Goal: Transaction & Acquisition: Subscribe to service/newsletter

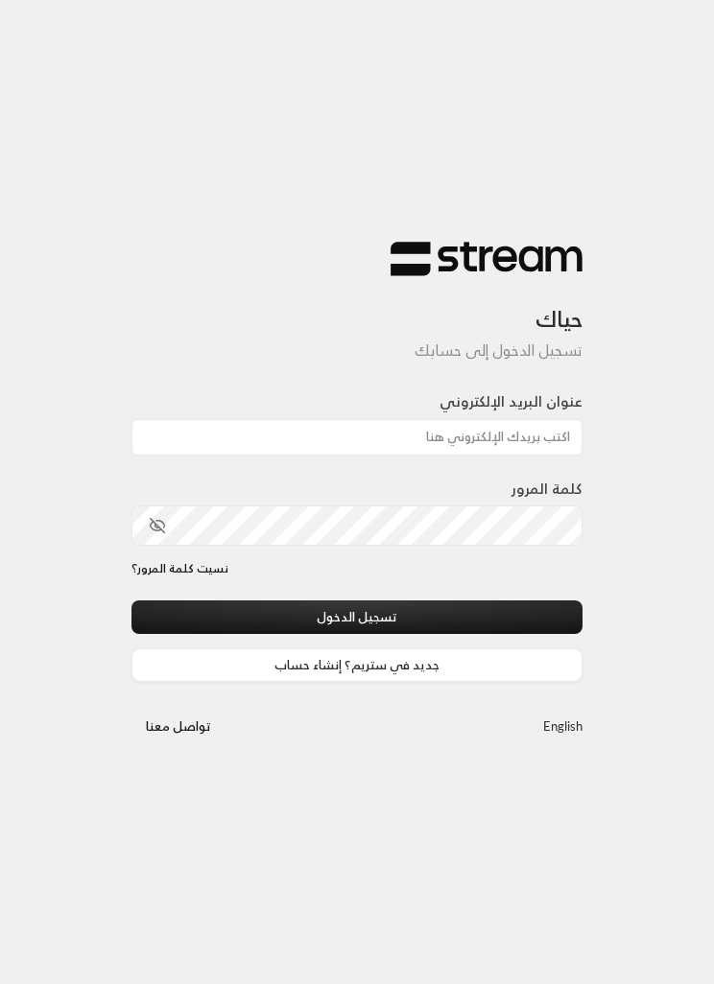
scroll to position [103, 0]
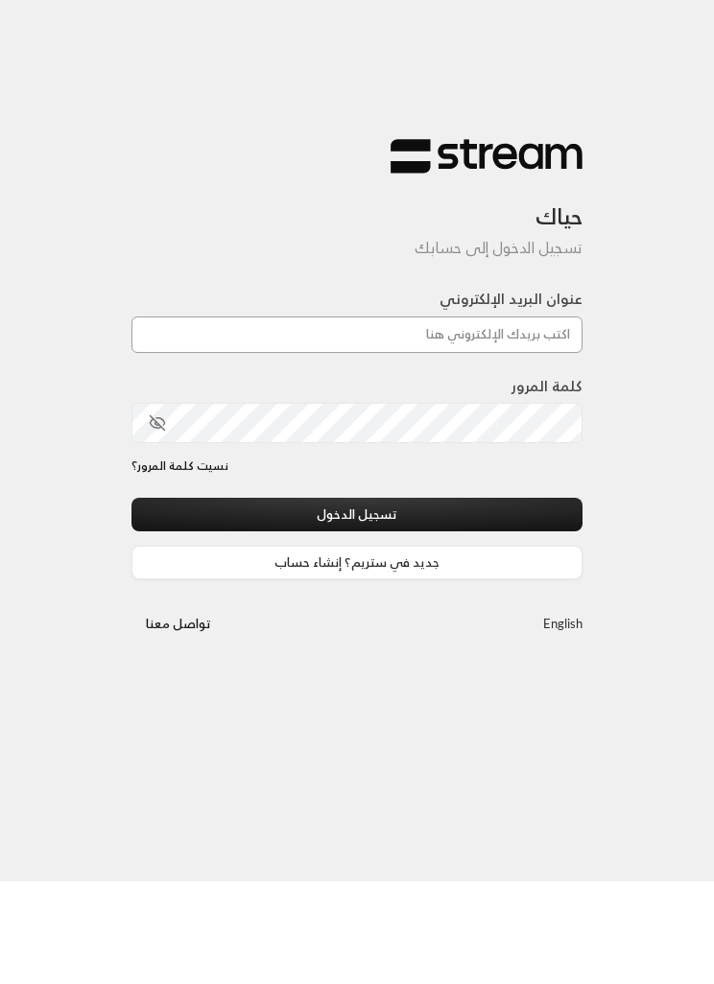
type input "[EMAIL_ADDRESS][DOMAIN_NAME]"
click at [357, 600] on button "تسجيل الدخول" at bounding box center [356, 617] width 451 height 34
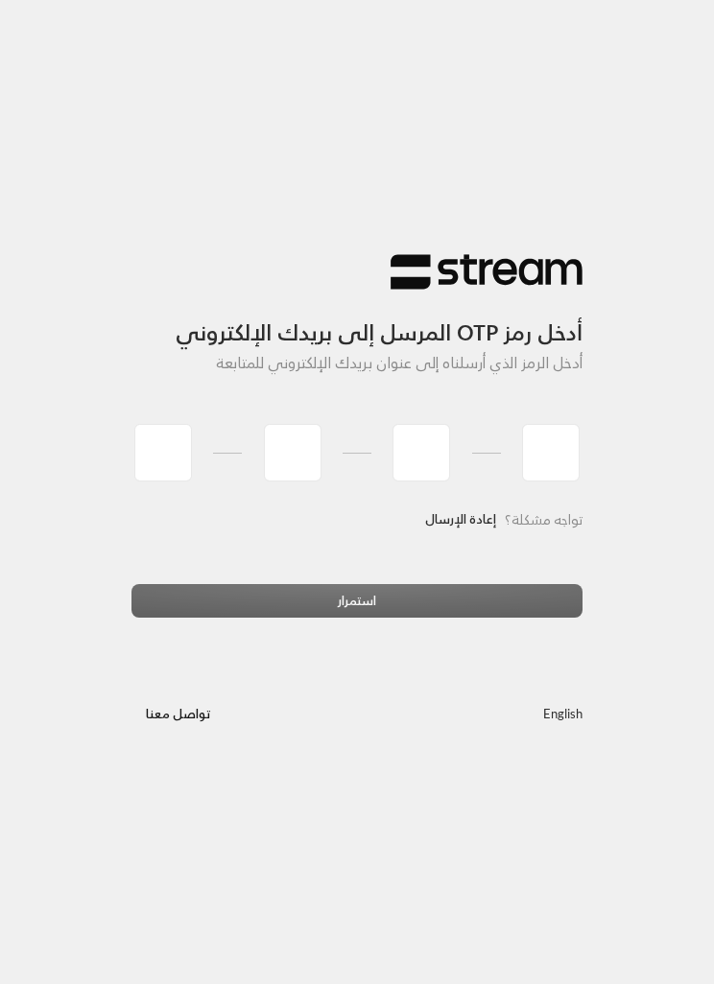
click at [470, 519] on link "إعادة الإرسال" at bounding box center [460, 520] width 71 height 36
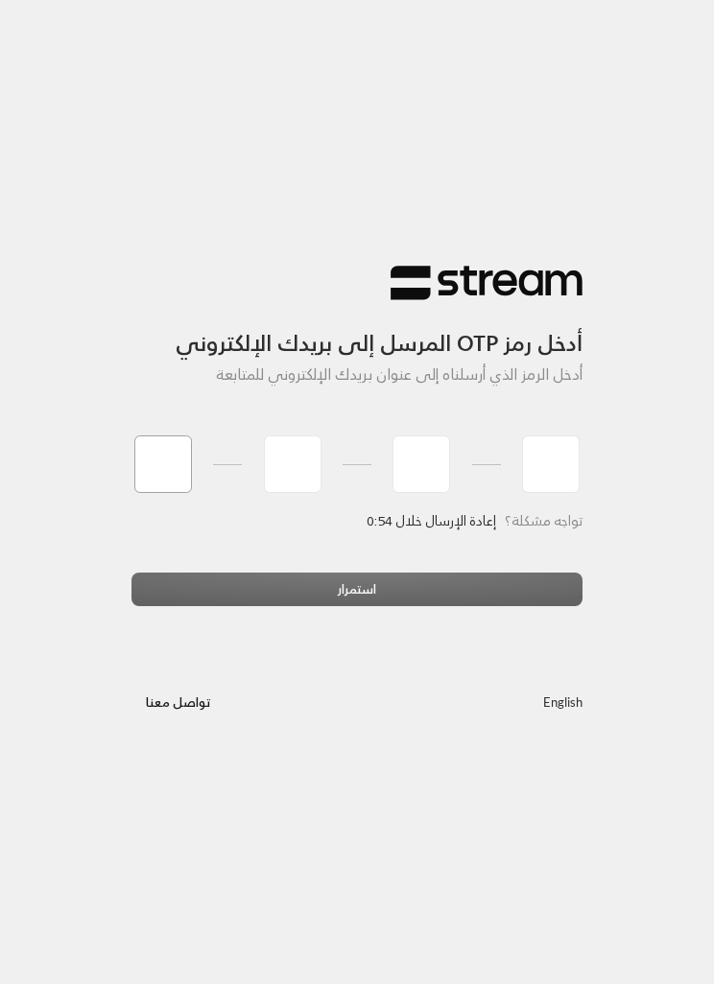
type input "8"
type input "0"
type input "1"
click at [385, 571] on div "تواجه مشكلة؟ إعادة الإرسال خلال 0:52" at bounding box center [356, 542] width 451 height 59
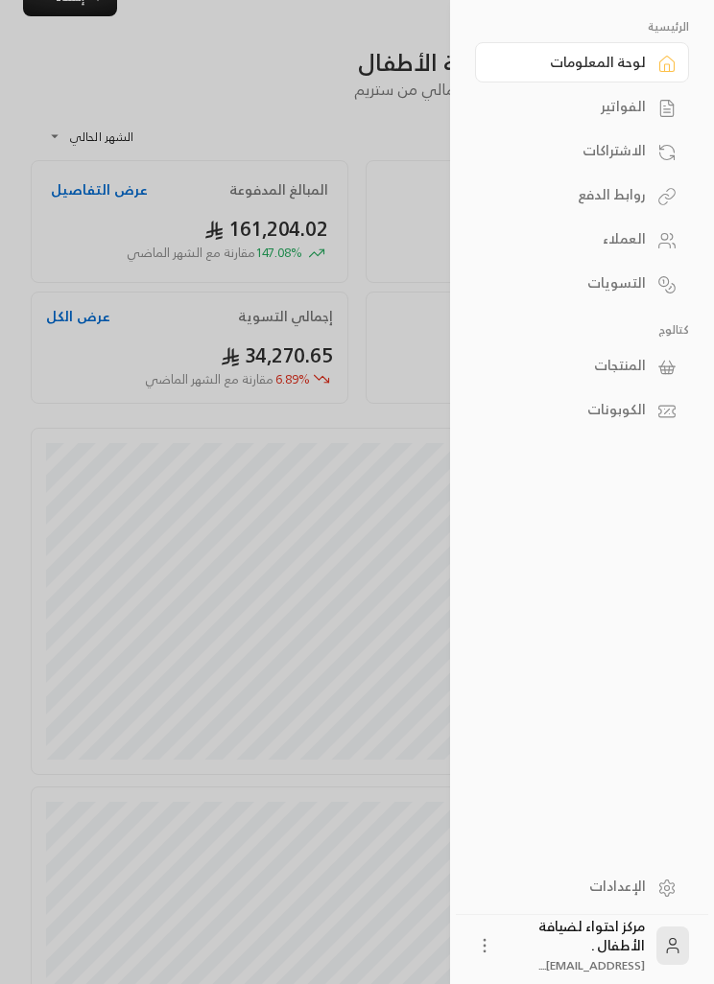
click at [568, 98] on div "الفواتير" at bounding box center [572, 106] width 147 height 19
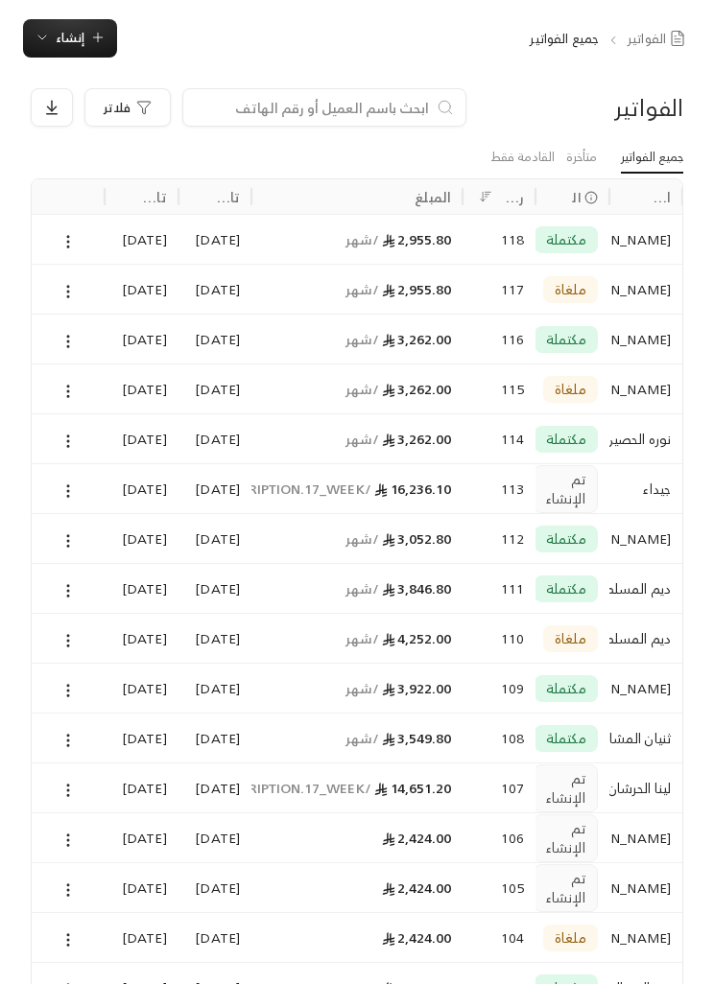
scroll to position [65, 0]
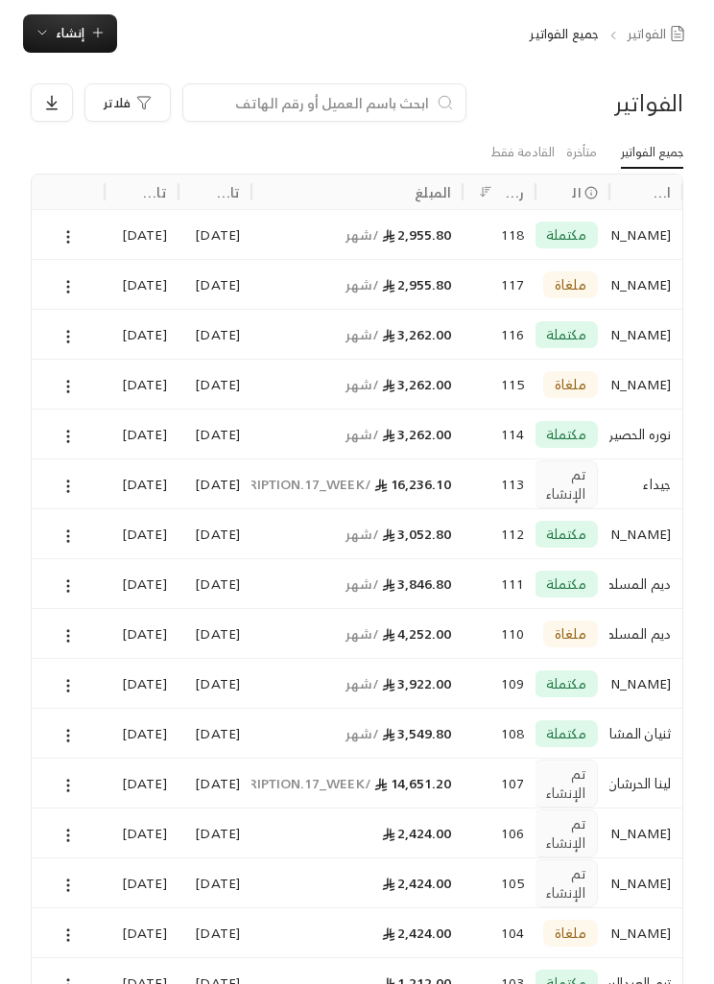
click at [70, 483] on icon at bounding box center [67, 487] width 17 height 17
click at [80, 527] on li "عرض" at bounding box center [87, 534] width 45 height 33
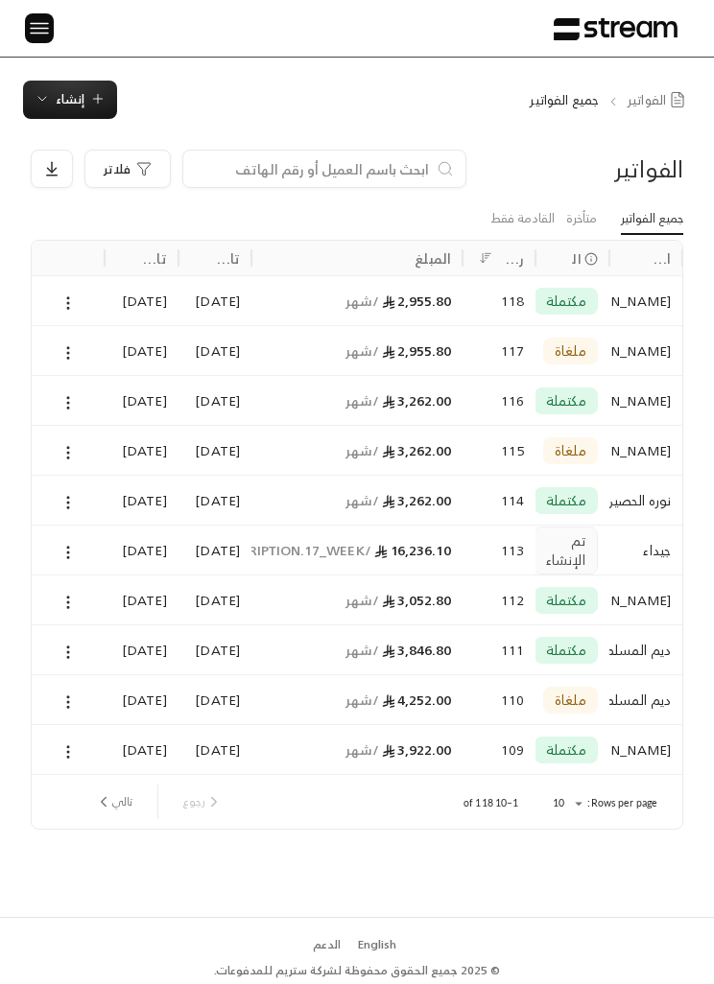
click at [38, 19] on img at bounding box center [39, 28] width 23 height 24
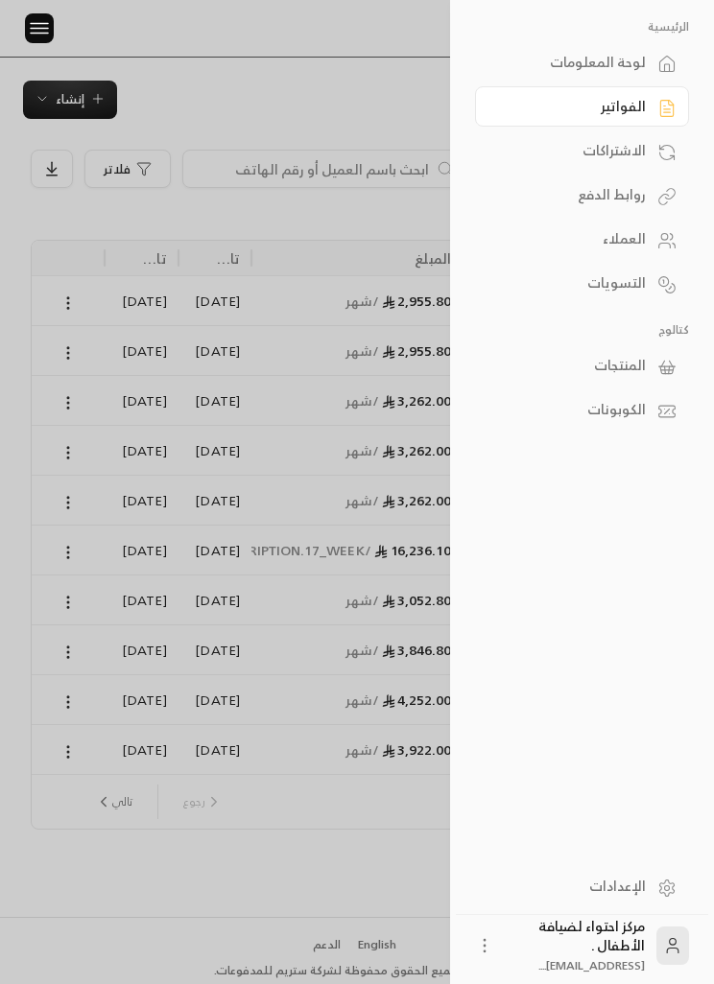
click at [623, 149] on div "الاشتراكات" at bounding box center [572, 150] width 147 height 19
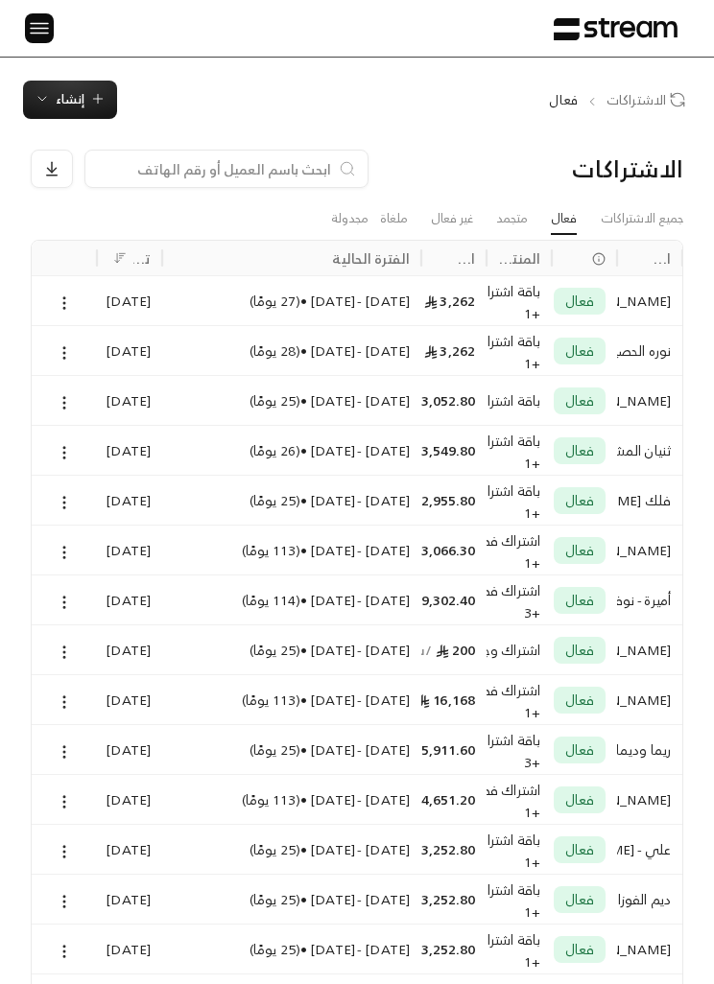
click at [47, 27] on img at bounding box center [39, 28] width 23 height 24
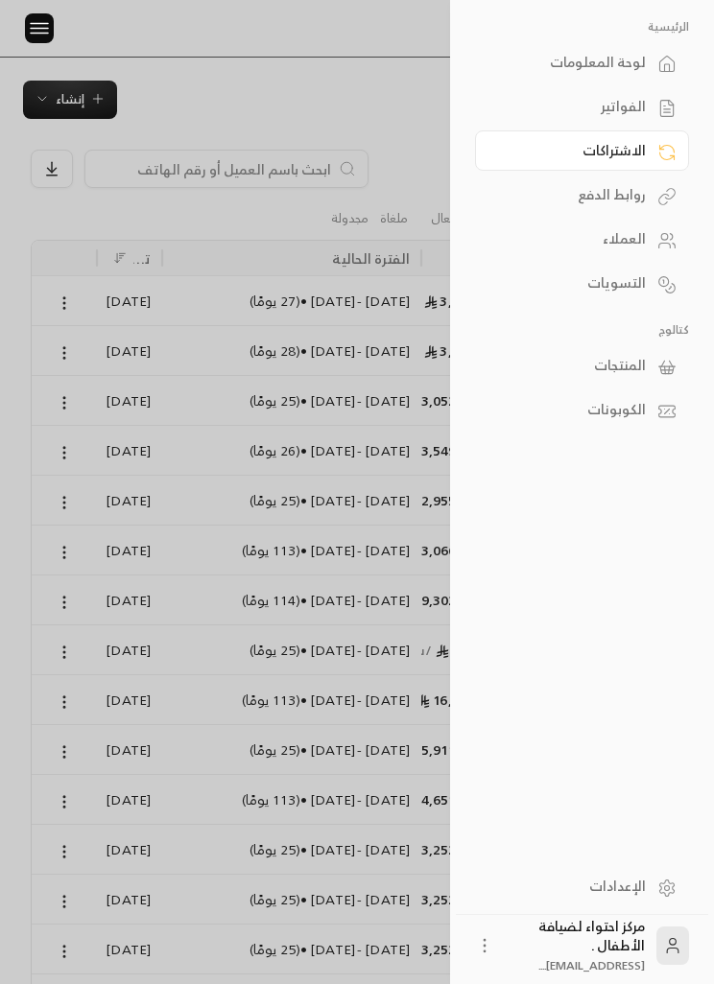
click at [580, 87] on link "الفواتير" at bounding box center [582, 106] width 214 height 40
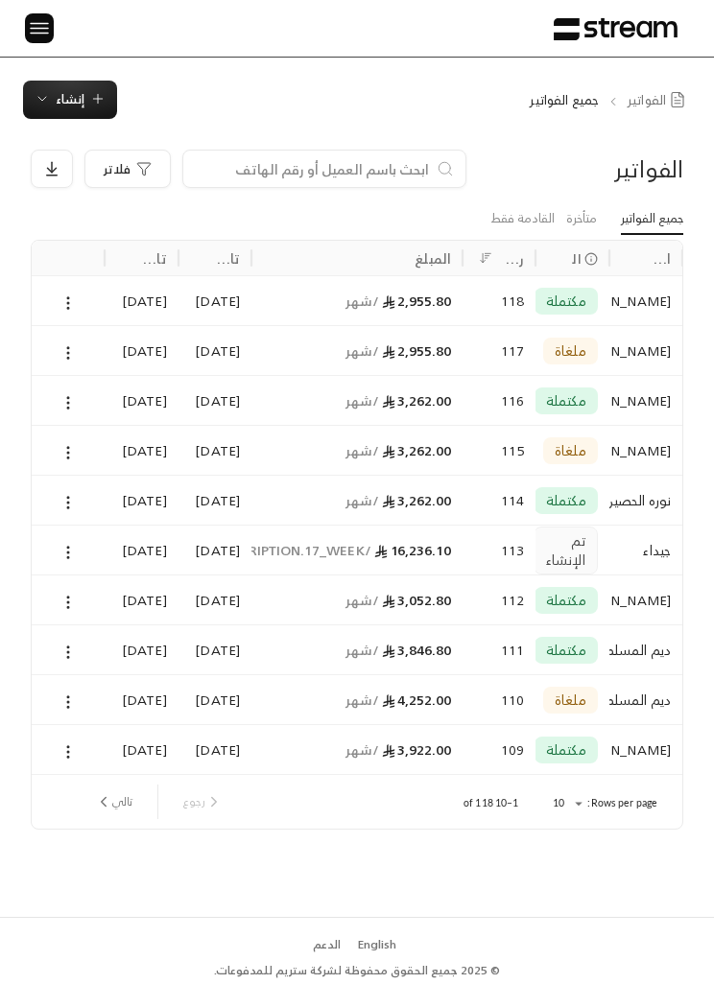
click at [104, 816] on button "تالي" at bounding box center [113, 801] width 53 height 33
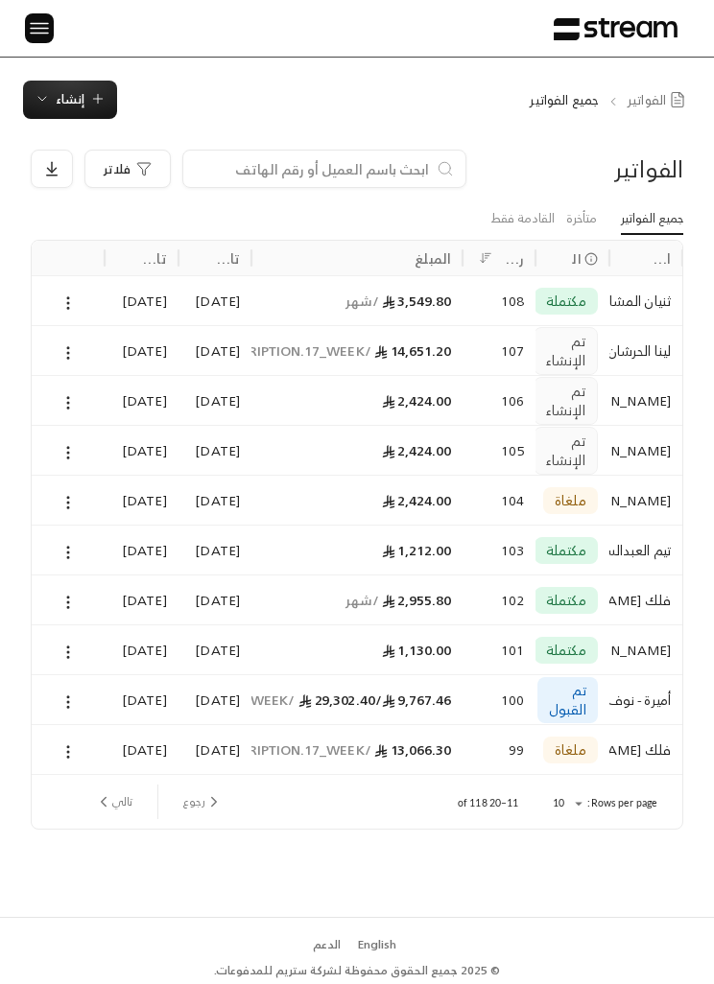
click at [199, 798] on button "رجوع" at bounding box center [203, 801] width 55 height 33
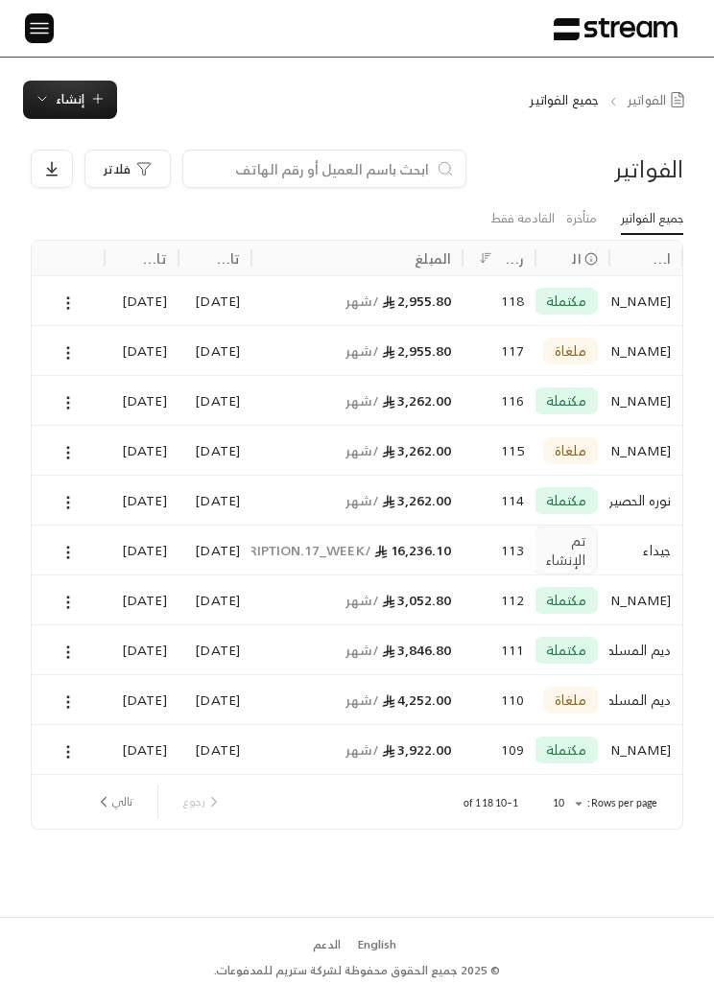
click at [75, 537] on div at bounding box center [68, 550] width 50 height 49
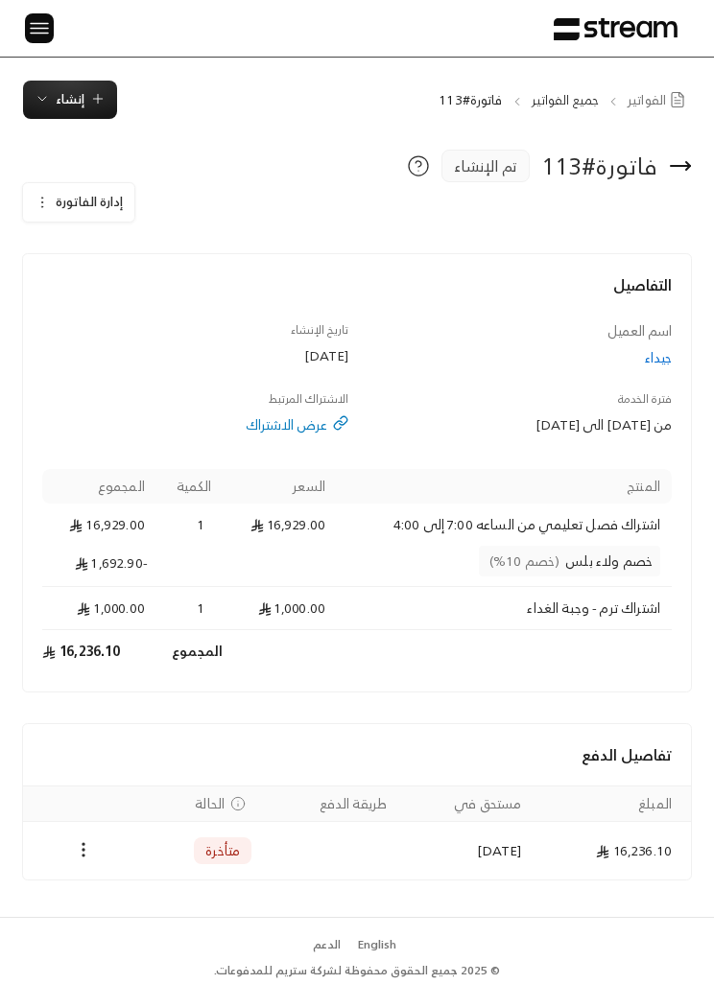
click at [74, 847] on icon "Payments" at bounding box center [83, 849] width 19 height 19
click at [69, 115] on div at bounding box center [357, 492] width 714 height 984
click at [42, 205] on icon "button" at bounding box center [42, 202] width 15 height 15
click at [125, 285] on span "إلغاء" at bounding box center [134, 290] width 21 height 14
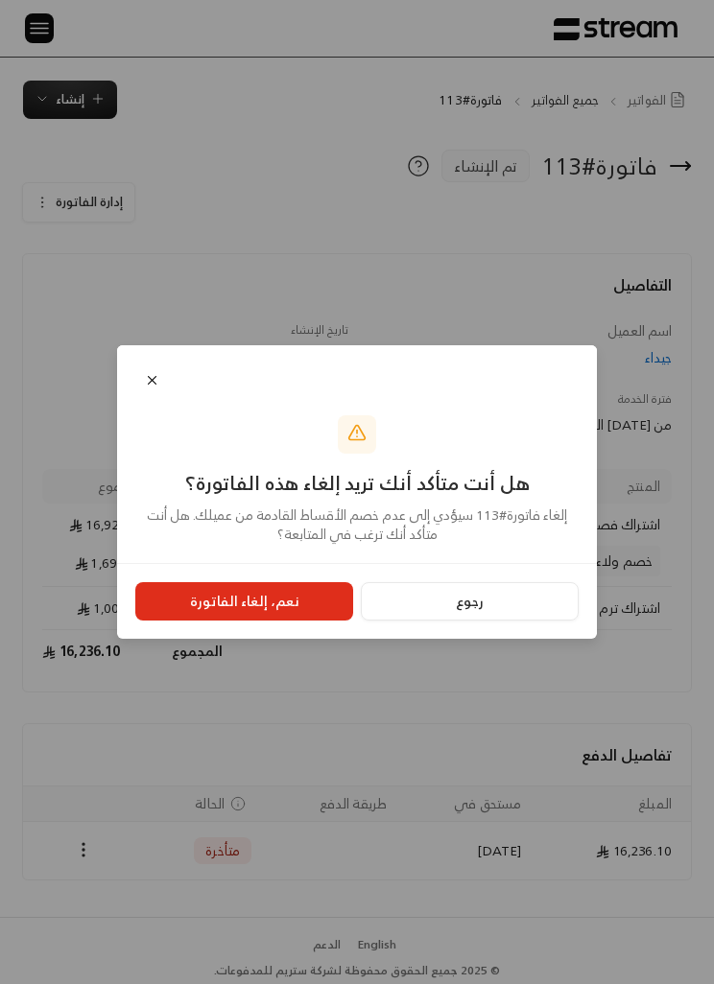
click at [275, 602] on button "نعم، إلغاء الفاتورة" at bounding box center [244, 601] width 218 height 38
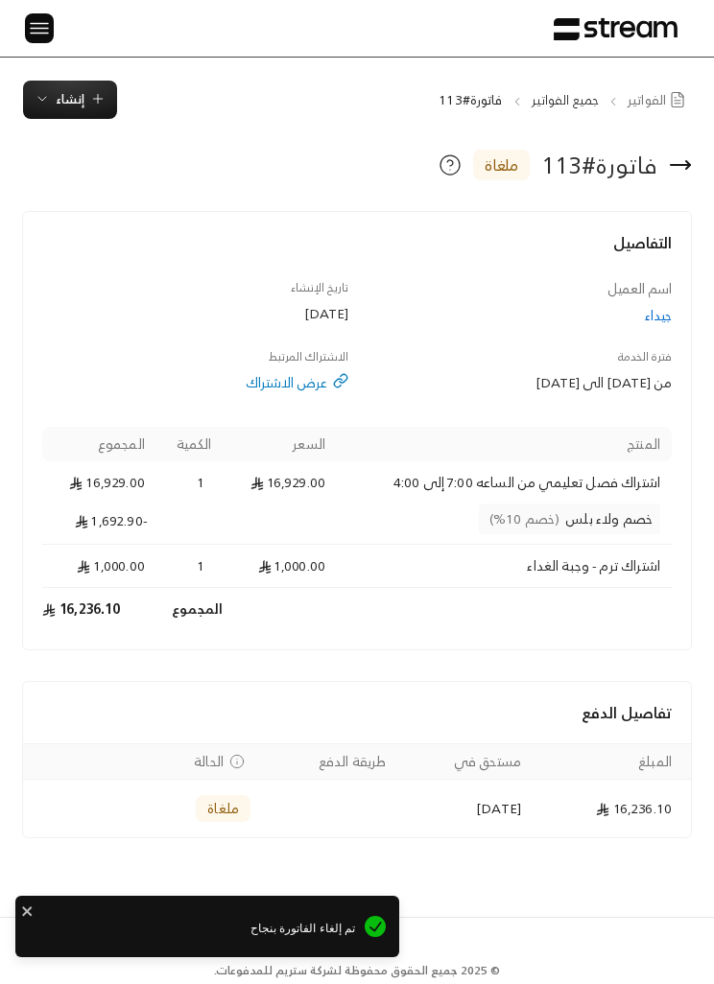
click at [50, 30] on img at bounding box center [39, 28] width 23 height 24
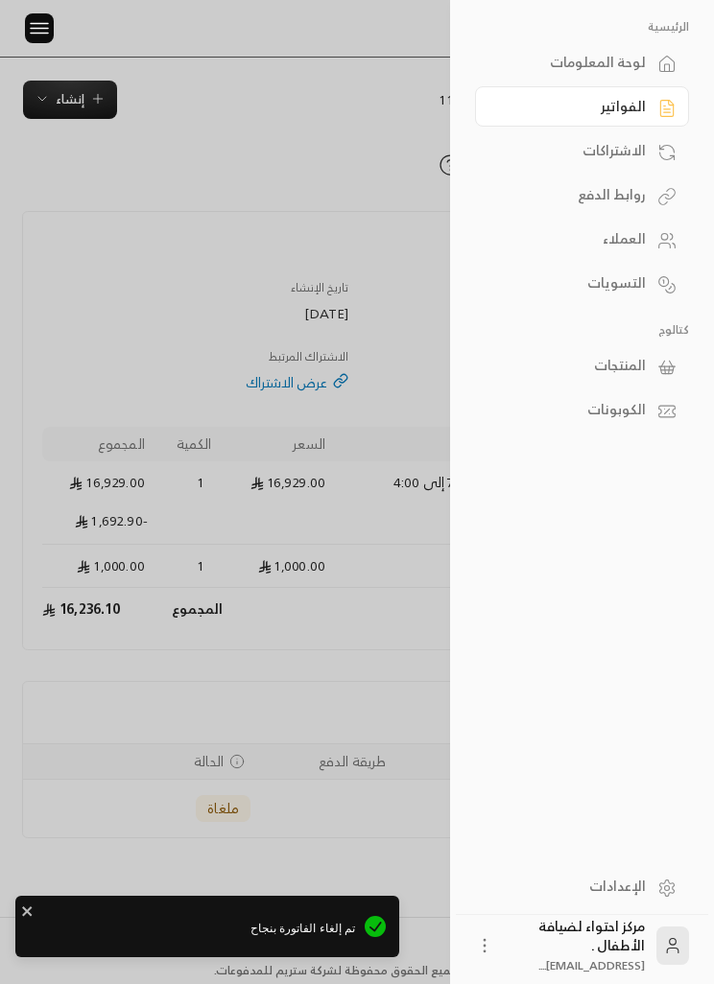
click at [650, 147] on link "الاشتراكات" at bounding box center [582, 150] width 214 height 40
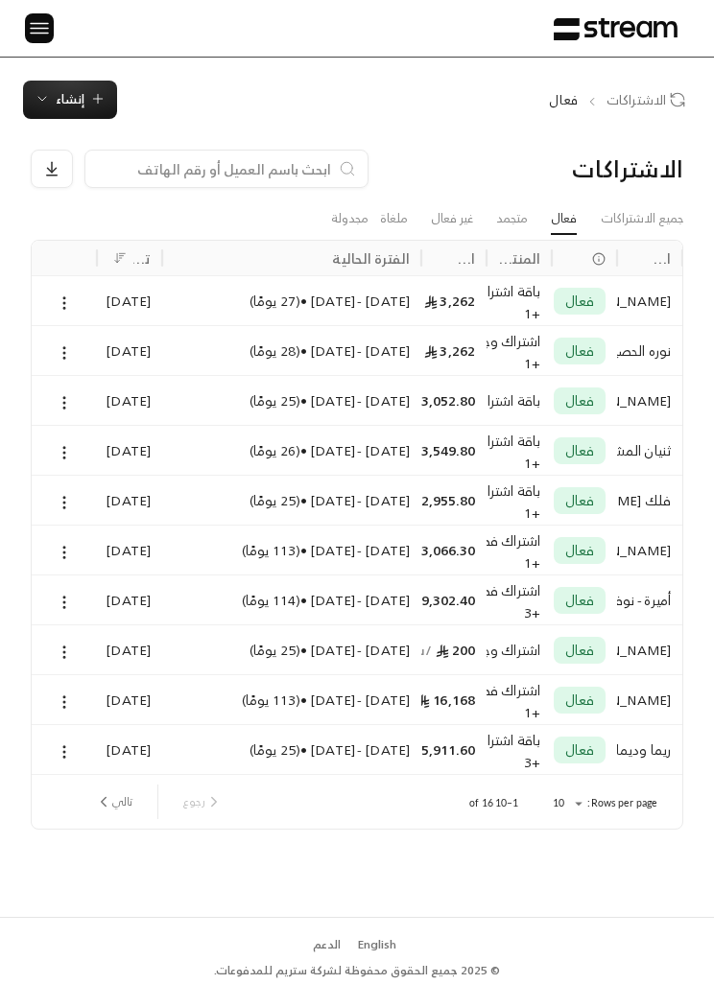
click at [120, 808] on button "تالي" at bounding box center [113, 801] width 53 height 33
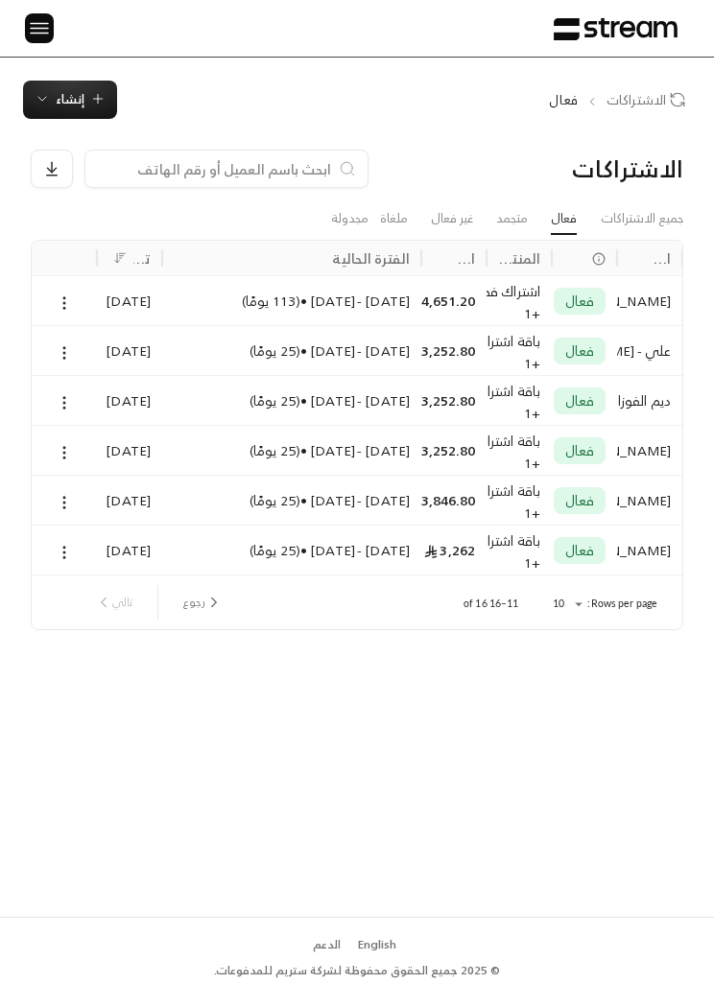
click at [635, 215] on link "جميع الاشتراكات" at bounding box center [641, 218] width 82 height 31
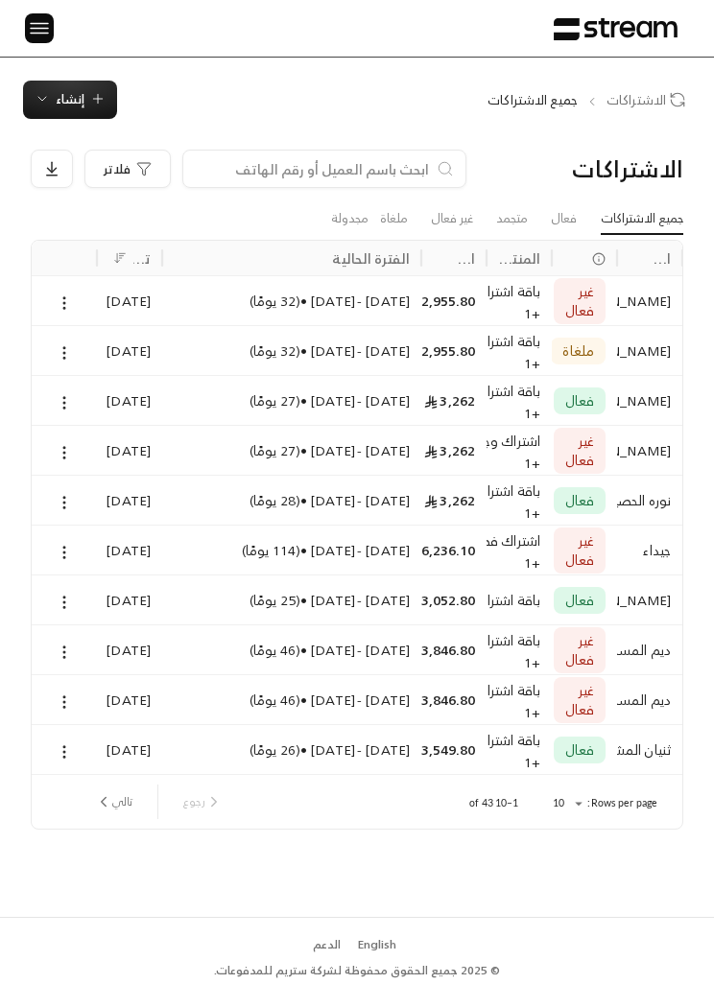
click at [62, 549] on icon at bounding box center [64, 552] width 17 height 17
click at [94, 632] on li "إلغاء" at bounding box center [83, 633] width 45 height 33
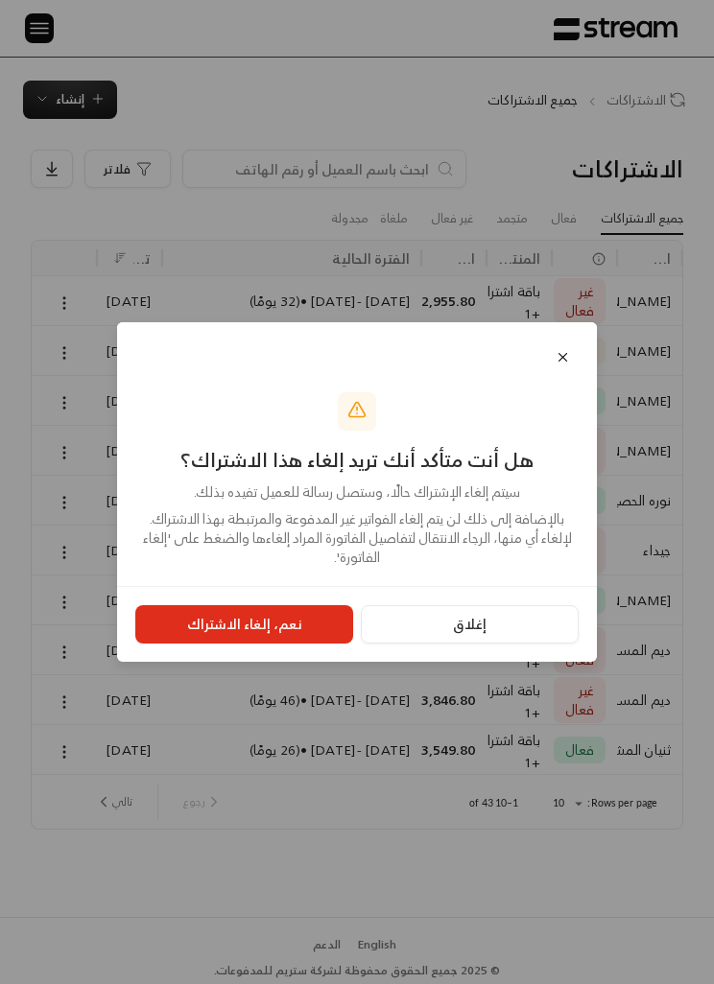
click at [249, 608] on button "نعم، إلغاء الاشتراك" at bounding box center [244, 624] width 218 height 38
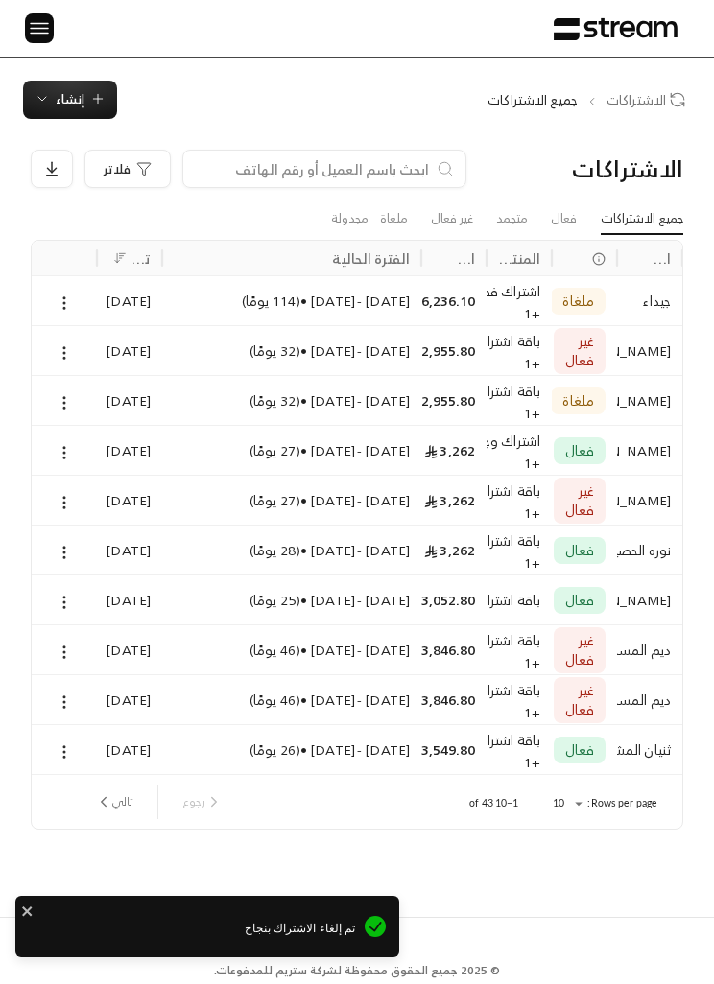
click at [67, 106] on span "إنشاء" at bounding box center [70, 99] width 29 height 22
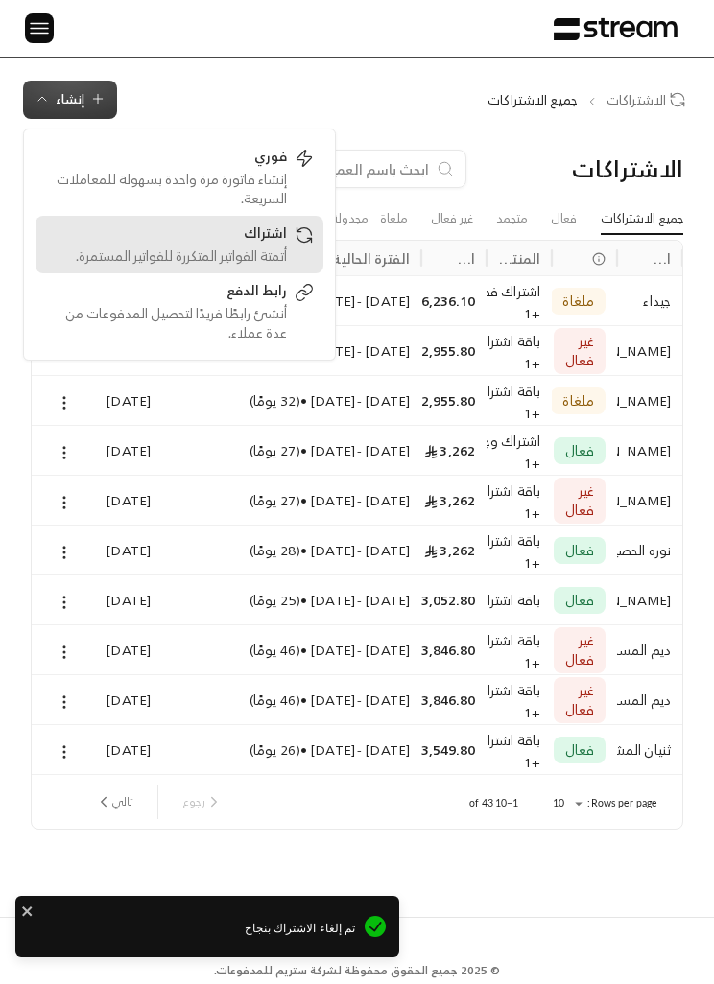
click at [164, 234] on div "اشتراك" at bounding box center [166, 234] width 242 height 23
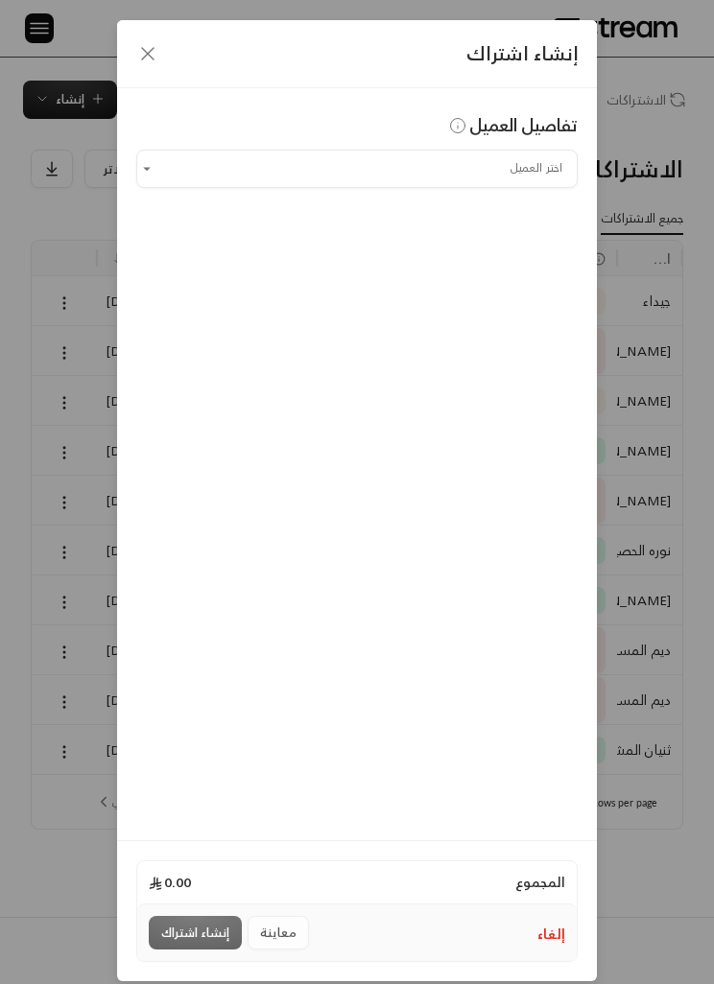
click at [312, 176] on input "اختر العميل" at bounding box center [356, 168] width 441 height 32
click at [509, 269] on span "[PHONE_NUMBER]" at bounding box center [462, 271] width 116 height 20
type input "**********"
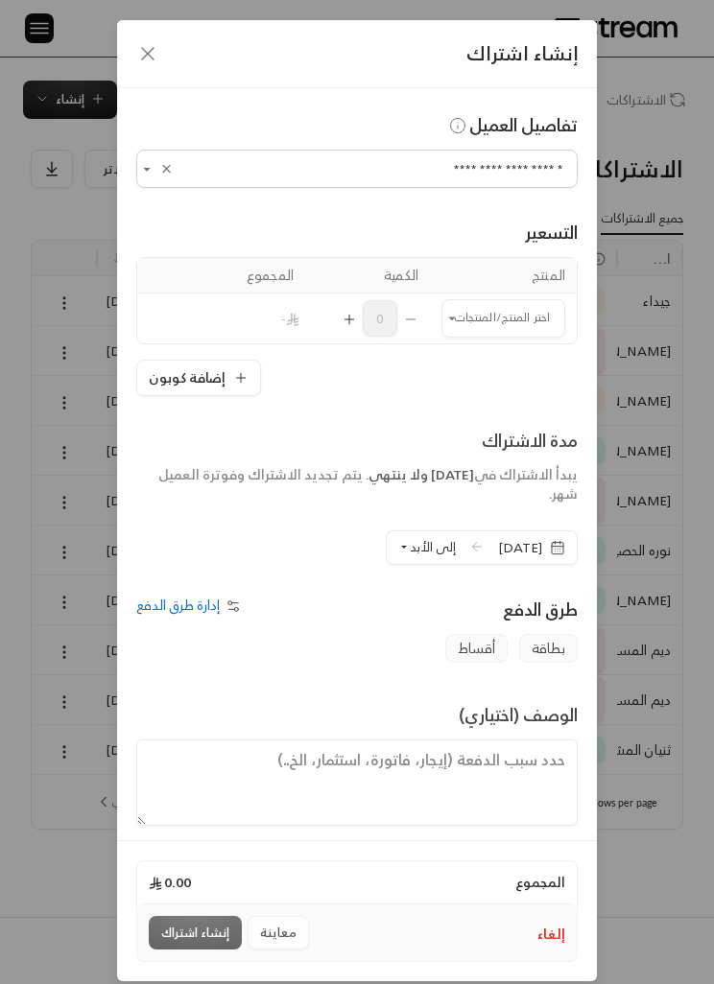
click at [491, 321] on input "اختر العميل" at bounding box center [503, 318] width 124 height 32
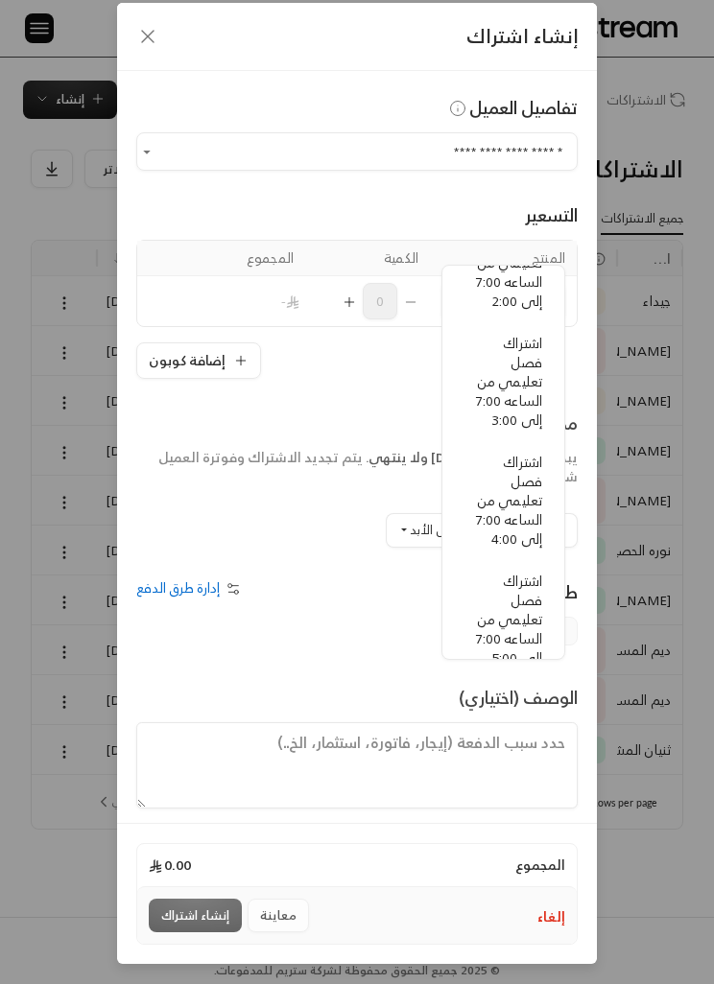
scroll to position [79, 0]
click at [494, 624] on span "اشتراك فصل تعليمي من الساعه 7:00 إلى 5:00" at bounding box center [509, 619] width 66 height 101
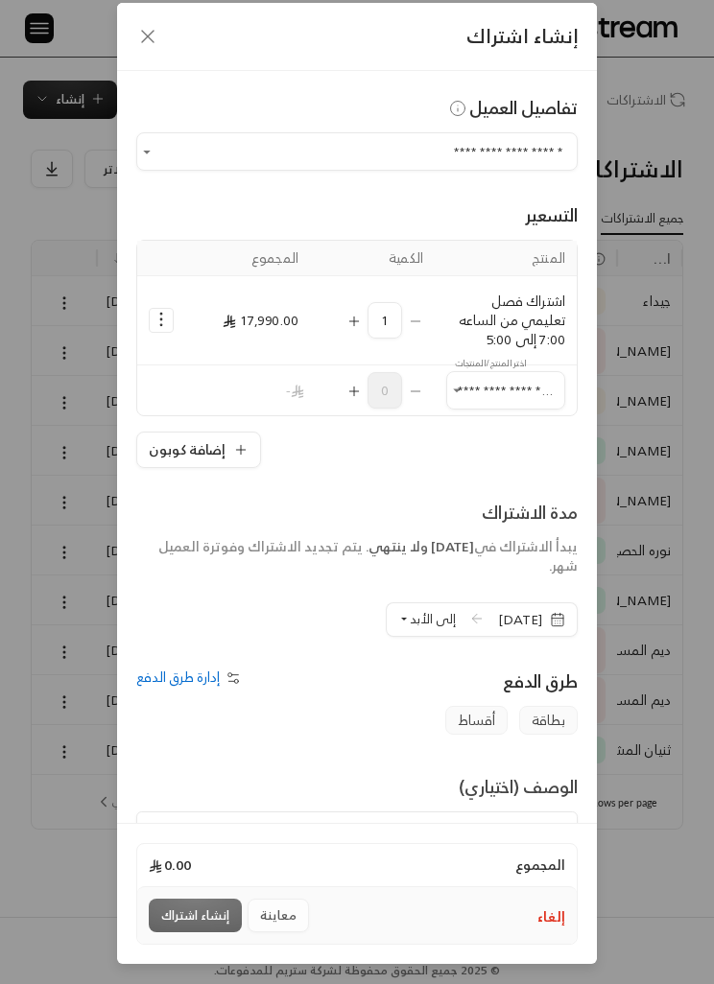
type input "**********"
click at [171, 276] on td "Selected Products" at bounding box center [161, 320] width 48 height 89
click at [159, 310] on icon "Selected Products" at bounding box center [161, 319] width 19 height 19
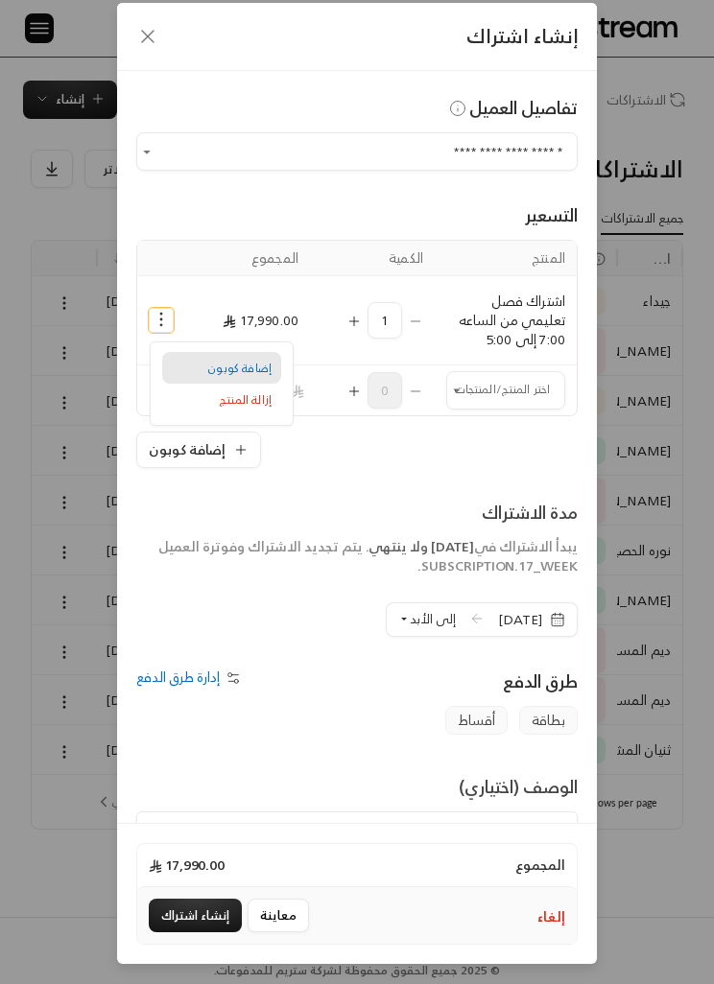
click at [229, 358] on span "إضافة كوبون" at bounding box center [239, 368] width 63 height 20
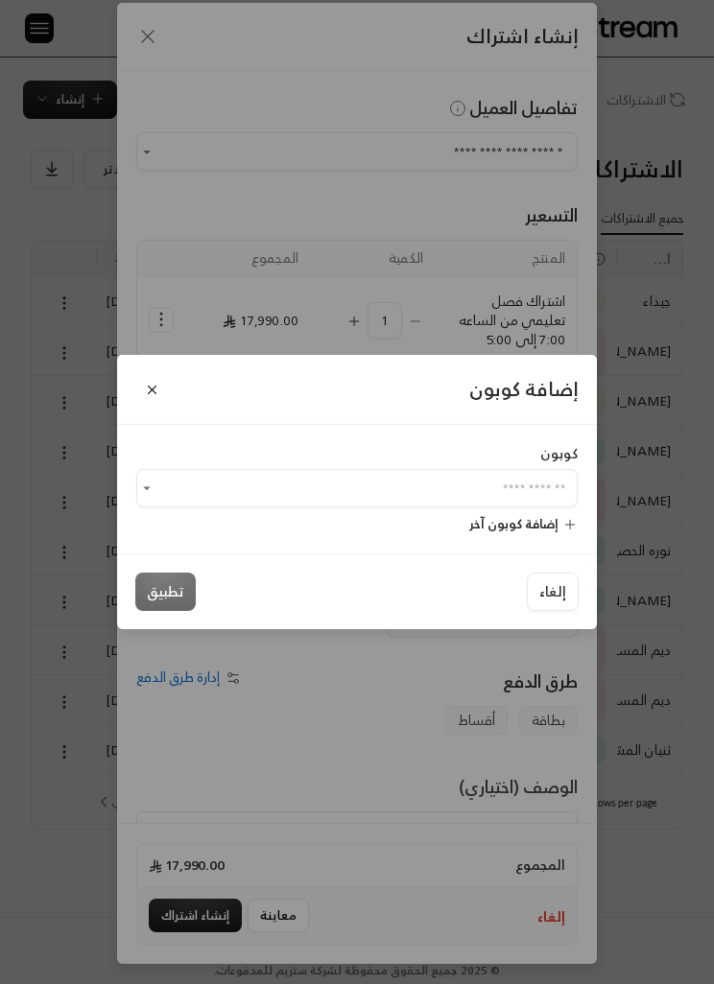
click at [273, 491] on input "اختر العميل" at bounding box center [356, 489] width 441 height 32
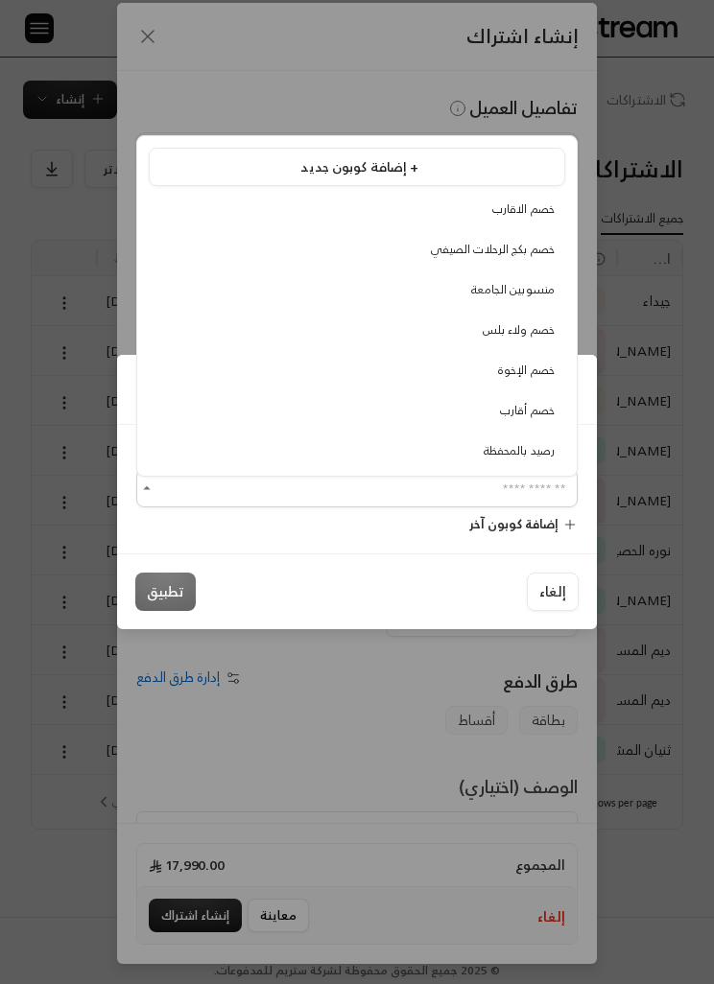
scroll to position [65, 0]
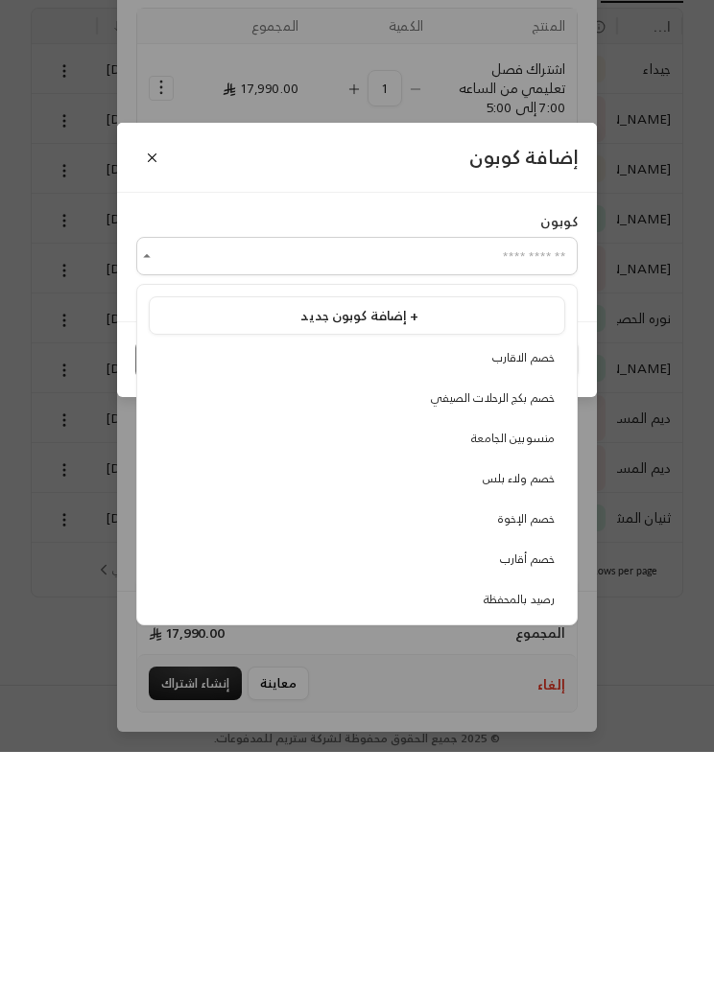
click at [411, 702] on div "خصم ولاء بلس" at bounding box center [356, 710] width 395 height 17
type input "**********"
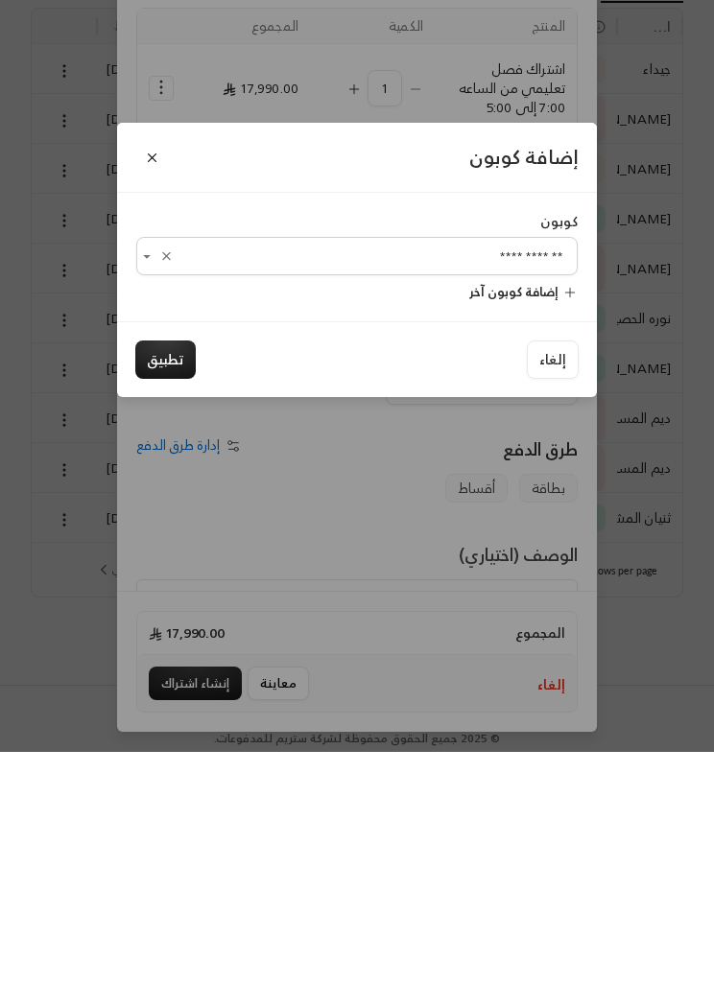
click at [165, 573] on button "تطبيق" at bounding box center [165, 592] width 60 height 38
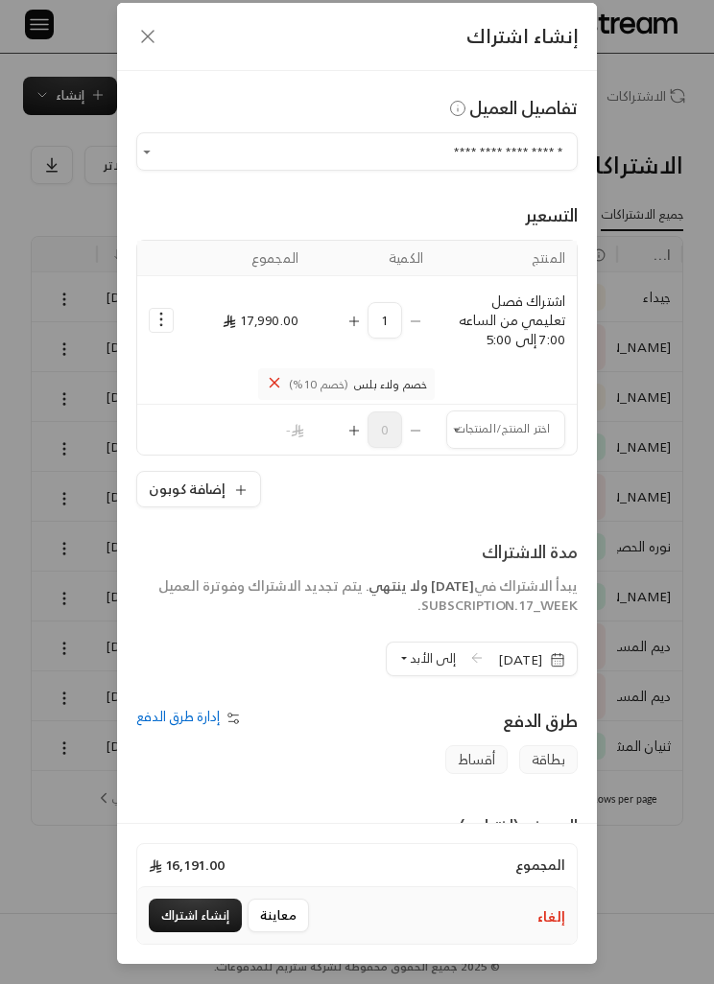
scroll to position [16, 0]
click at [555, 403] on td "Selected Products" at bounding box center [505, 385] width 142 height 40
click at [519, 437] on input "اختر العميل" at bounding box center [505, 431] width 119 height 32
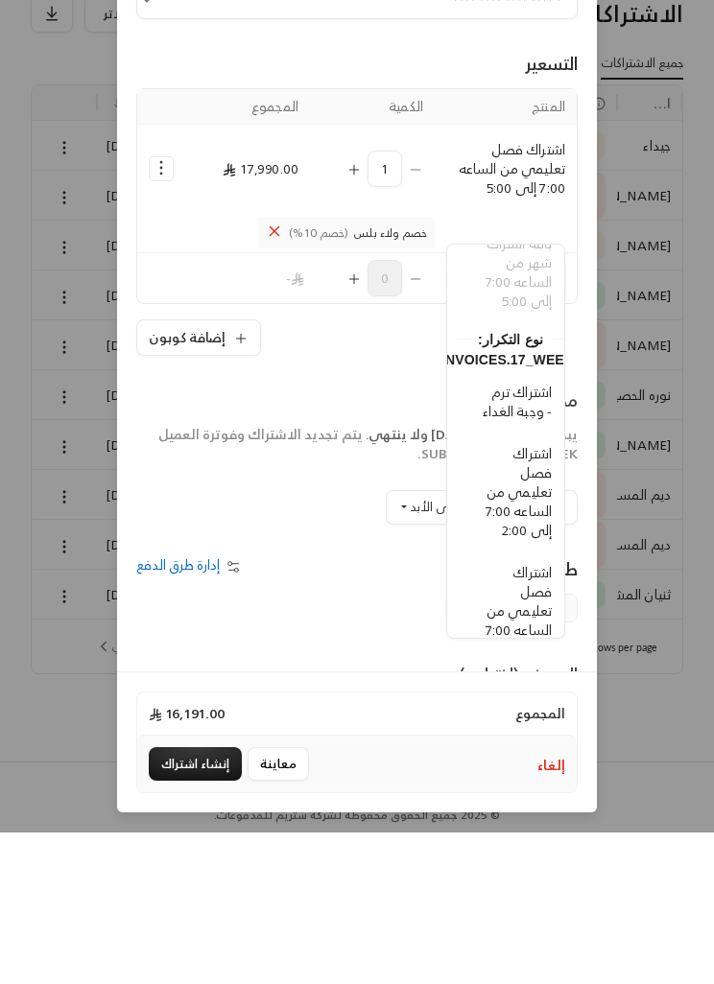
scroll to position [782, -12]
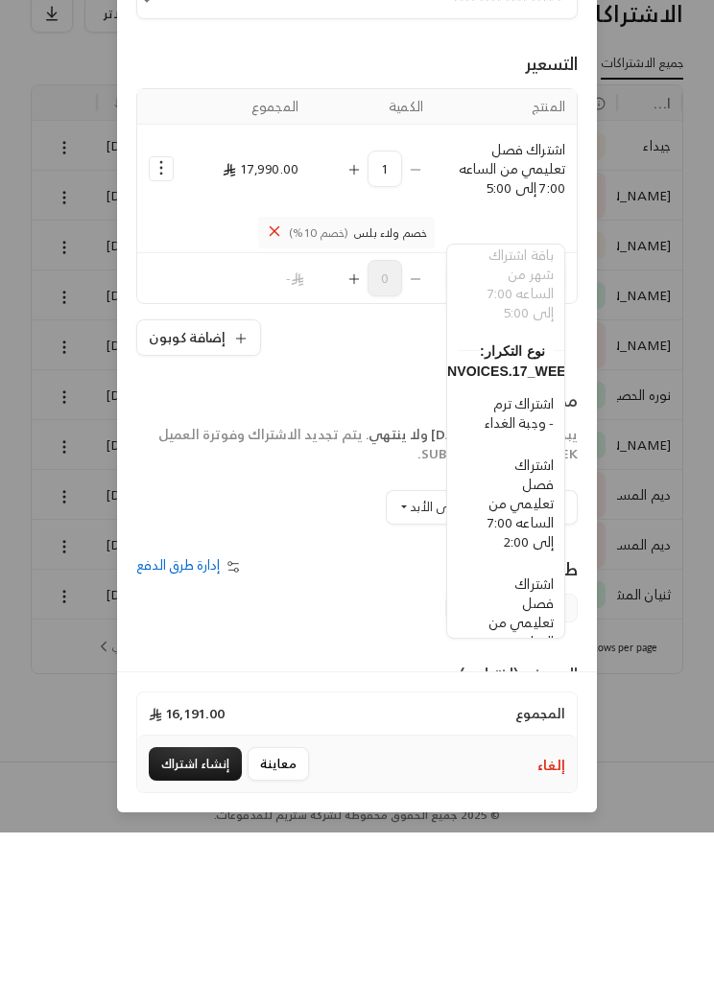
click at [531, 543] on span "اشتراك ترم - وجبة الغداء" at bounding box center [518, 564] width 69 height 43
type input "**********"
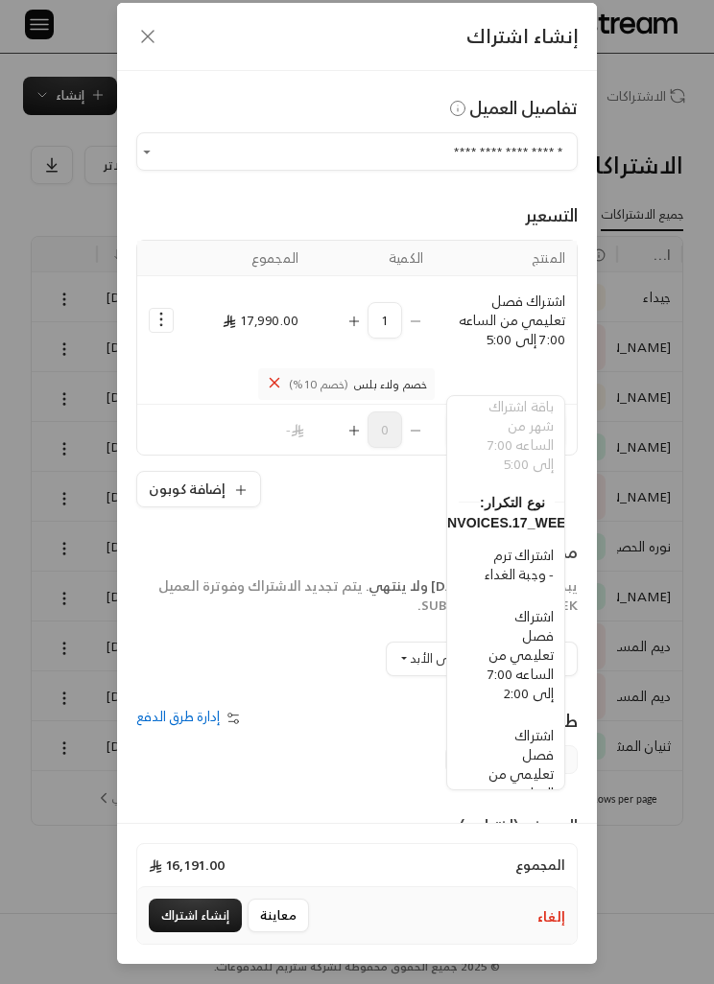
scroll to position [16, 0]
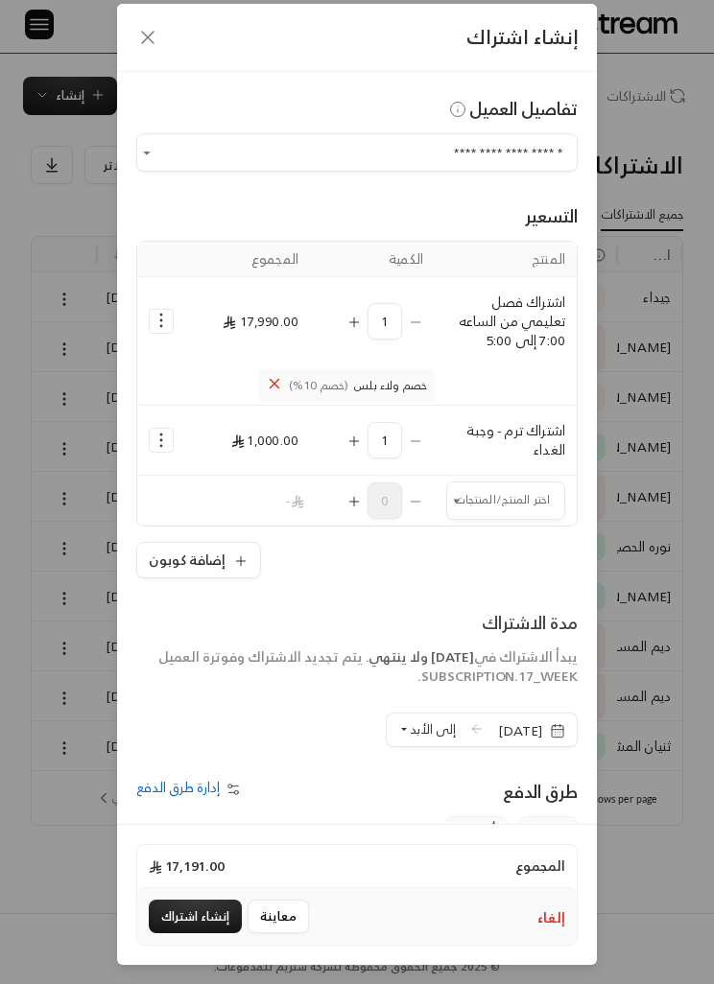
click at [542, 726] on span "[DATE]" at bounding box center [531, 730] width 67 height 19
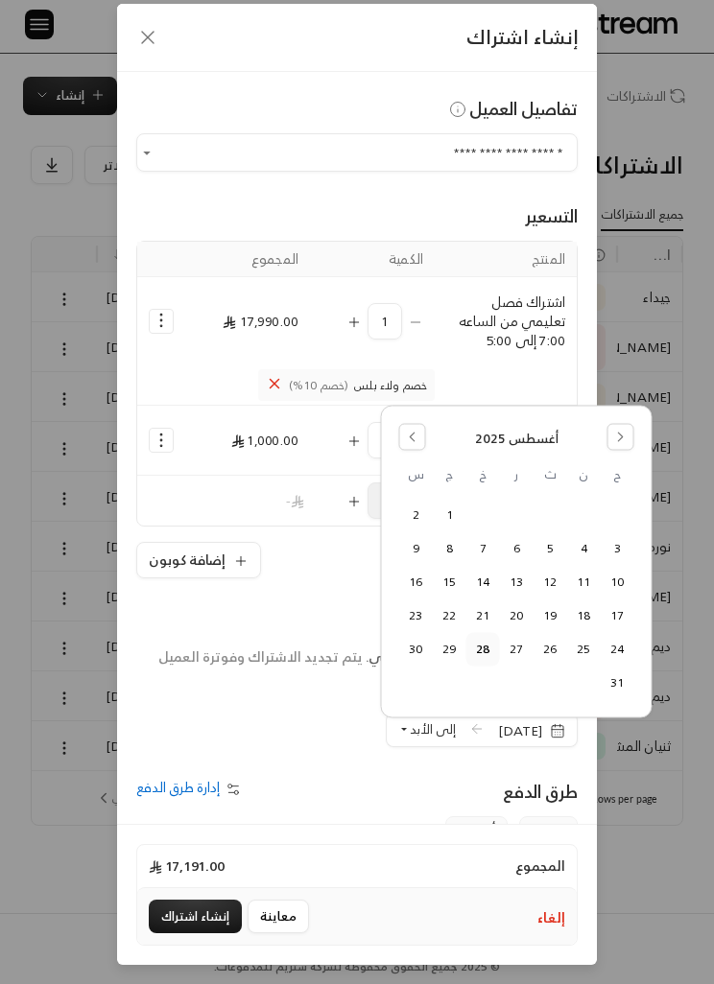
click at [615, 647] on button "24" at bounding box center [617, 649] width 32 height 32
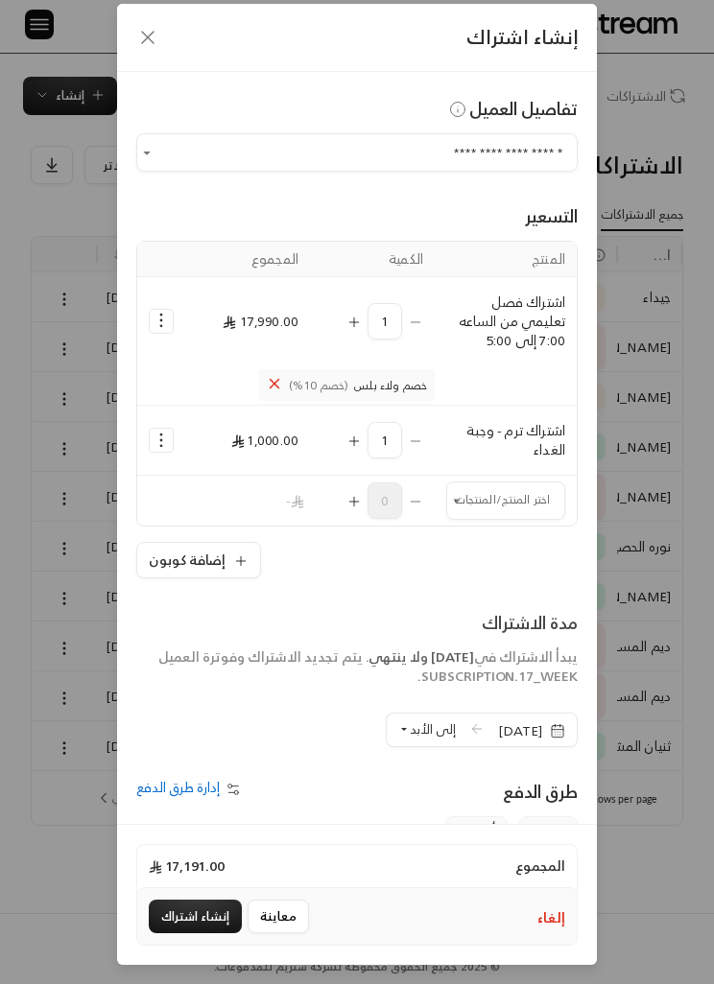
click at [160, 431] on icon "Selected Products" at bounding box center [161, 440] width 19 height 19
click at [252, 517] on span "إزالة المنتج" at bounding box center [246, 519] width 52 height 20
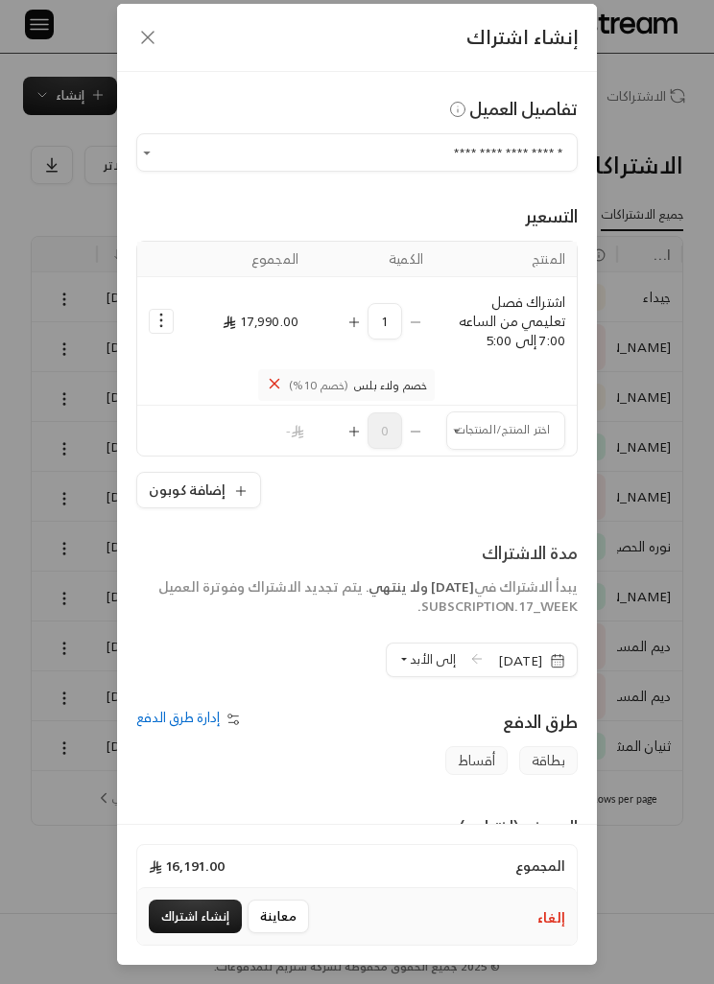
click at [420, 661] on span "إلى الأبد" at bounding box center [433, 659] width 46 height 22
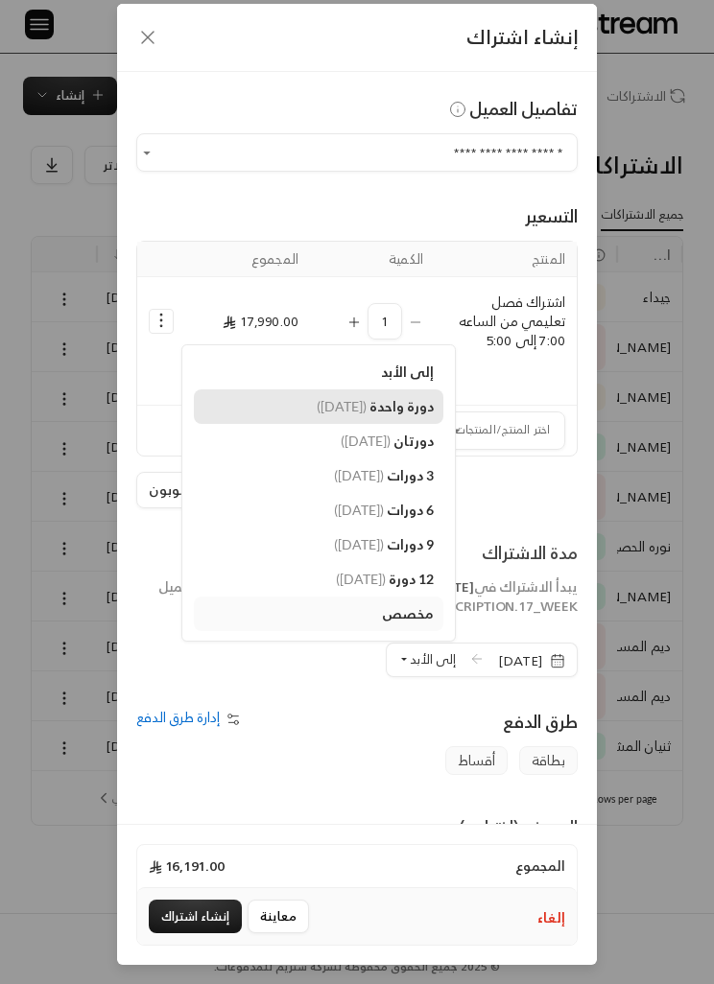
click at [393, 402] on span "دورة واحدة" at bounding box center [401, 406] width 64 height 16
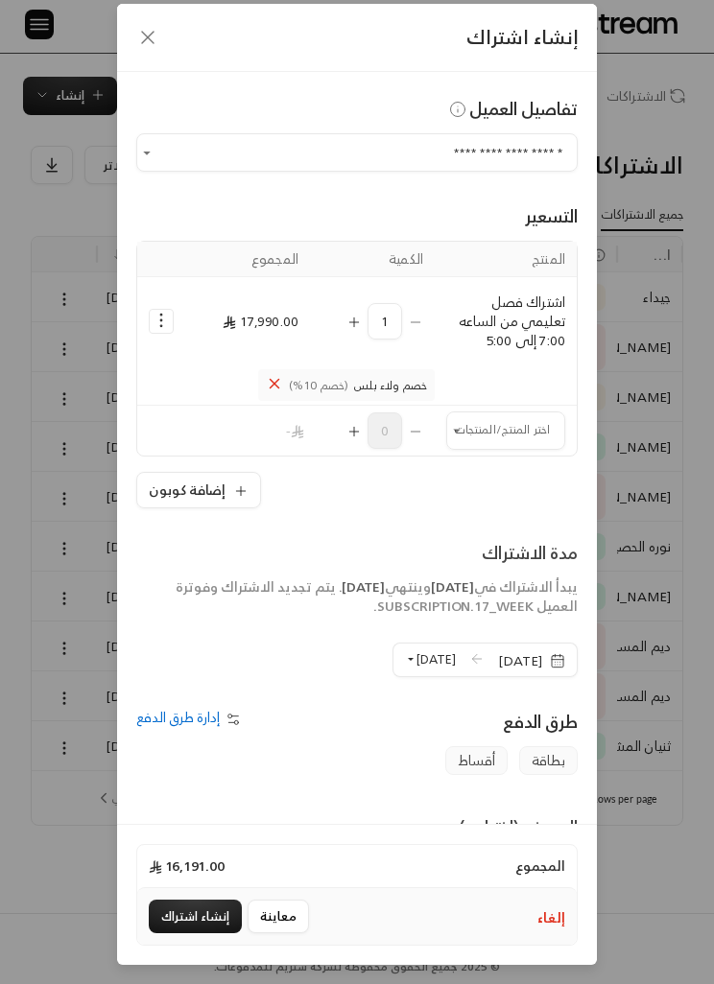
click at [188, 933] on button "إنشاء اشتراك" at bounding box center [195, 917] width 93 height 34
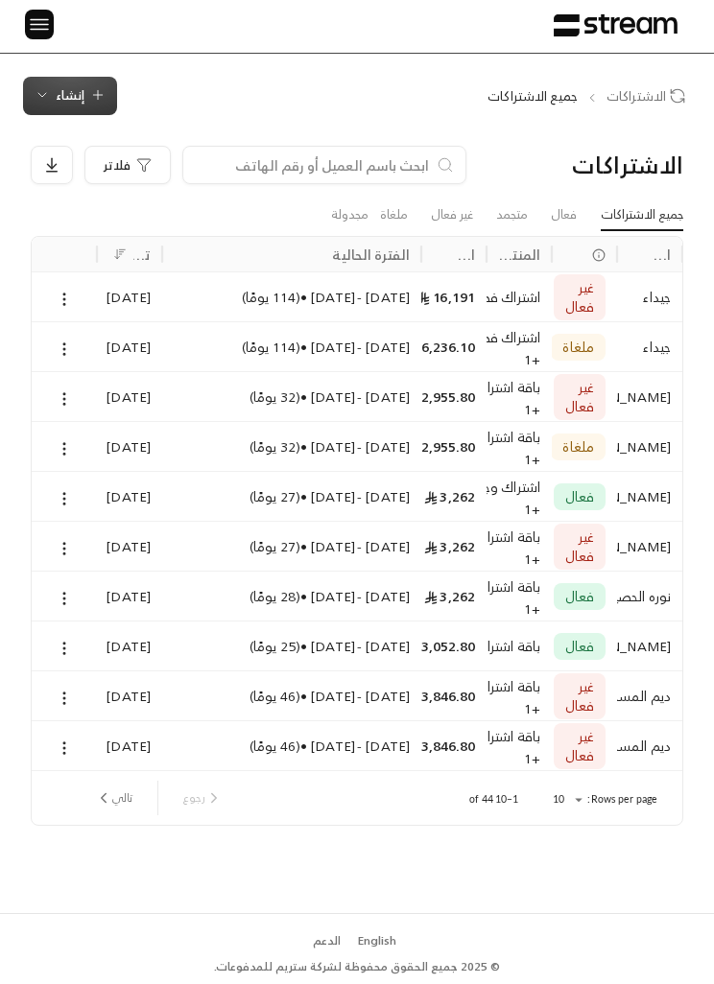
scroll to position [0, 0]
